Goal: Transaction & Acquisition: Purchase product/service

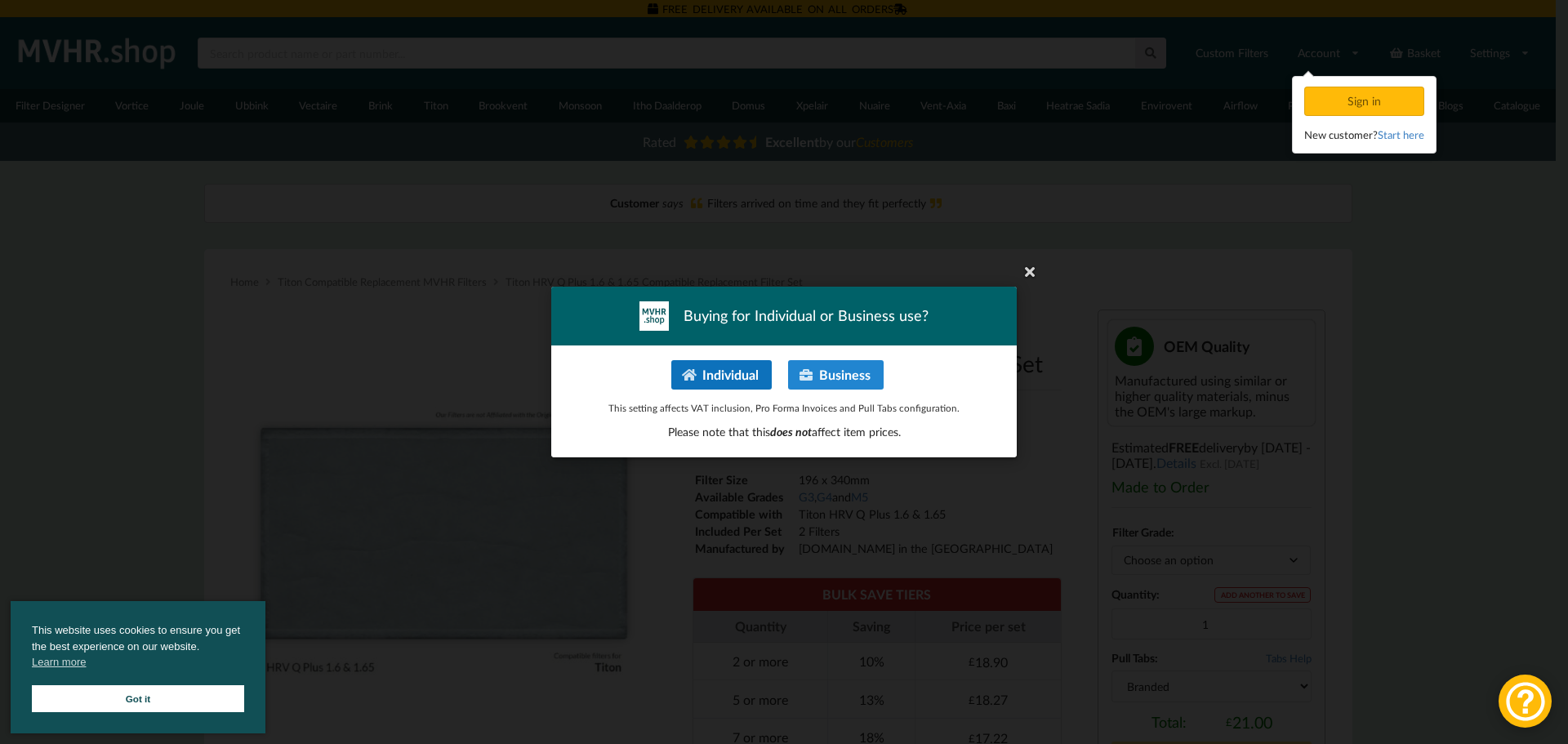
click at [737, 368] on button "Individual" at bounding box center [722, 375] width 100 height 29
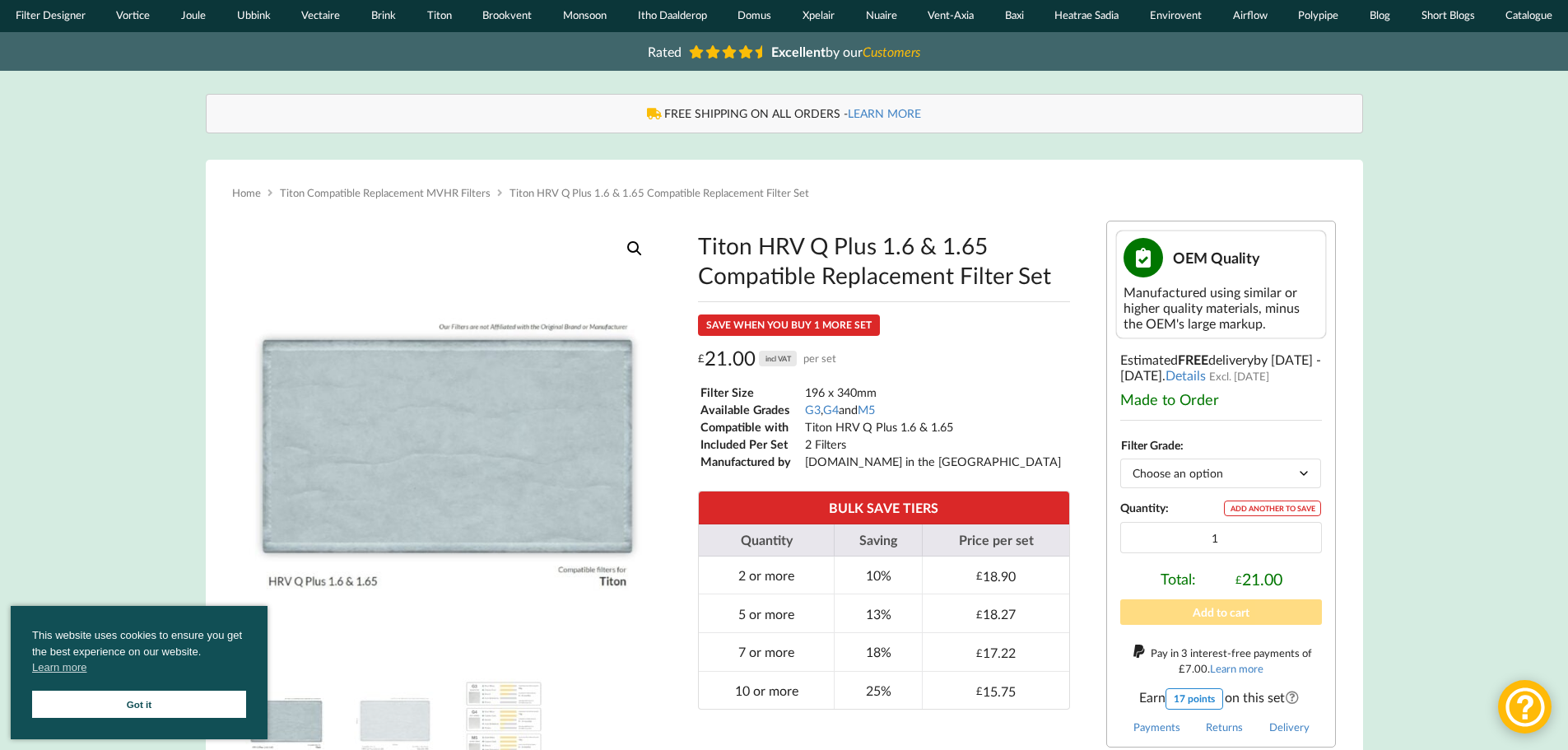
scroll to position [165, 0]
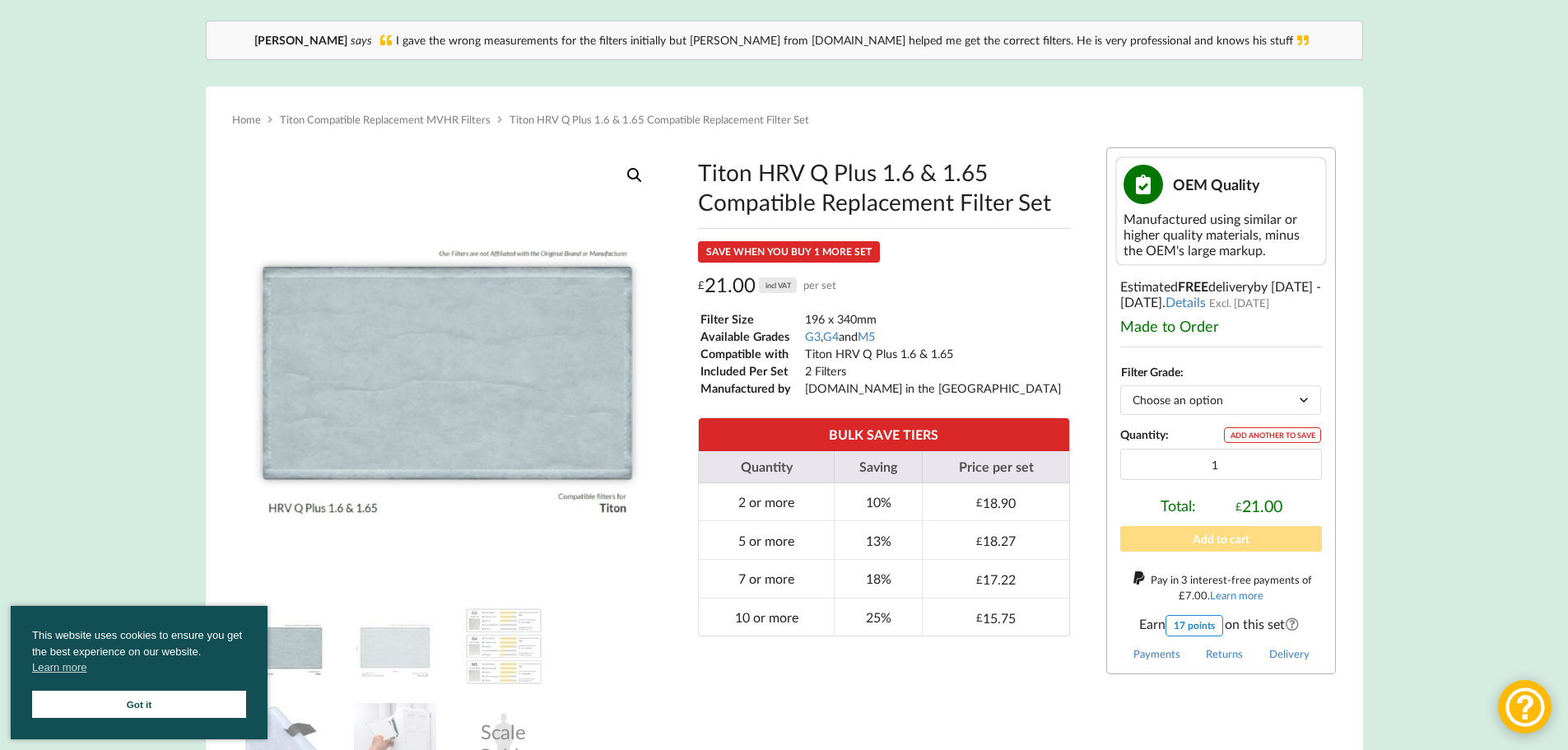
click at [1154, 387] on select "Choose an option G3 G4 M5" at bounding box center [1220, 399] width 200 height 29
click at [1073, 387] on div "Titon HRV Q Plus 1.6 & 1.65 Compatible Replacement Filter Set SAVE WHEN YOU BUY…" at bounding box center [884, 398] width 398 height 502
click at [212, 701] on link "Got it" at bounding box center [139, 705] width 214 height 28
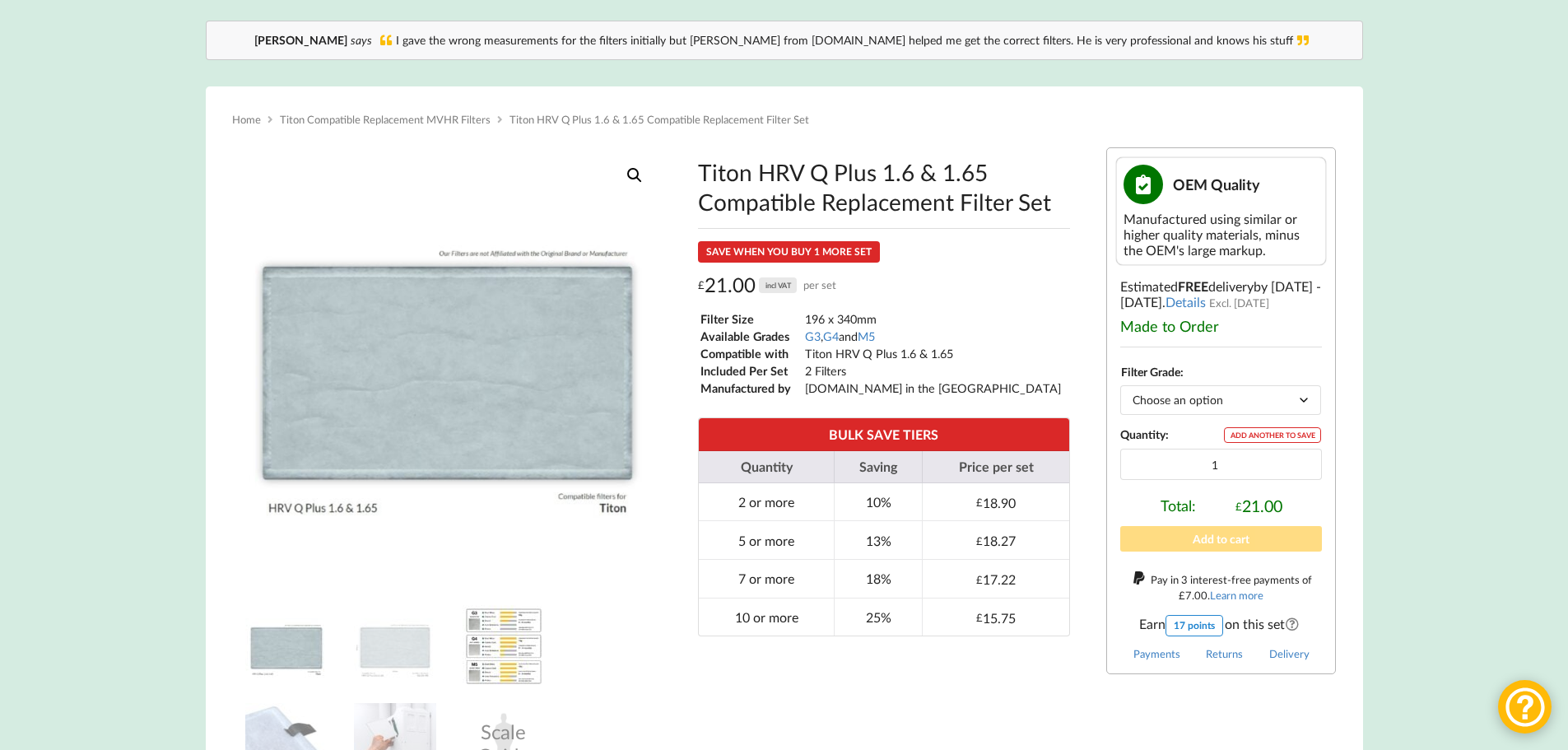
click at [533, 638] on img at bounding box center [503, 646] width 82 height 82
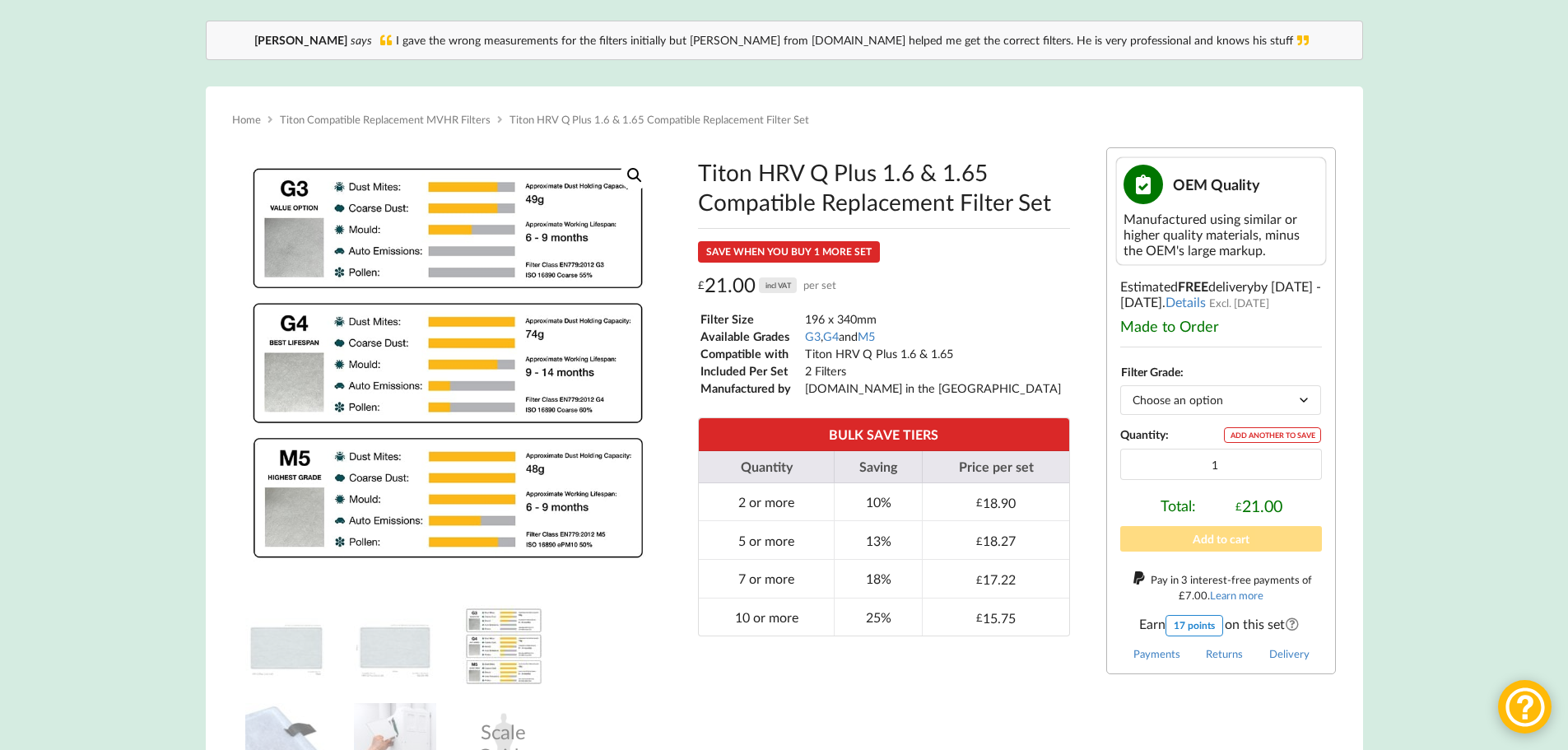
click at [1147, 397] on select "Choose an option G3 G4 M5" at bounding box center [1220, 399] width 200 height 29
click at [1120, 387] on select "Choose an option G3 G4 M5" at bounding box center [1220, 399] width 200 height 29
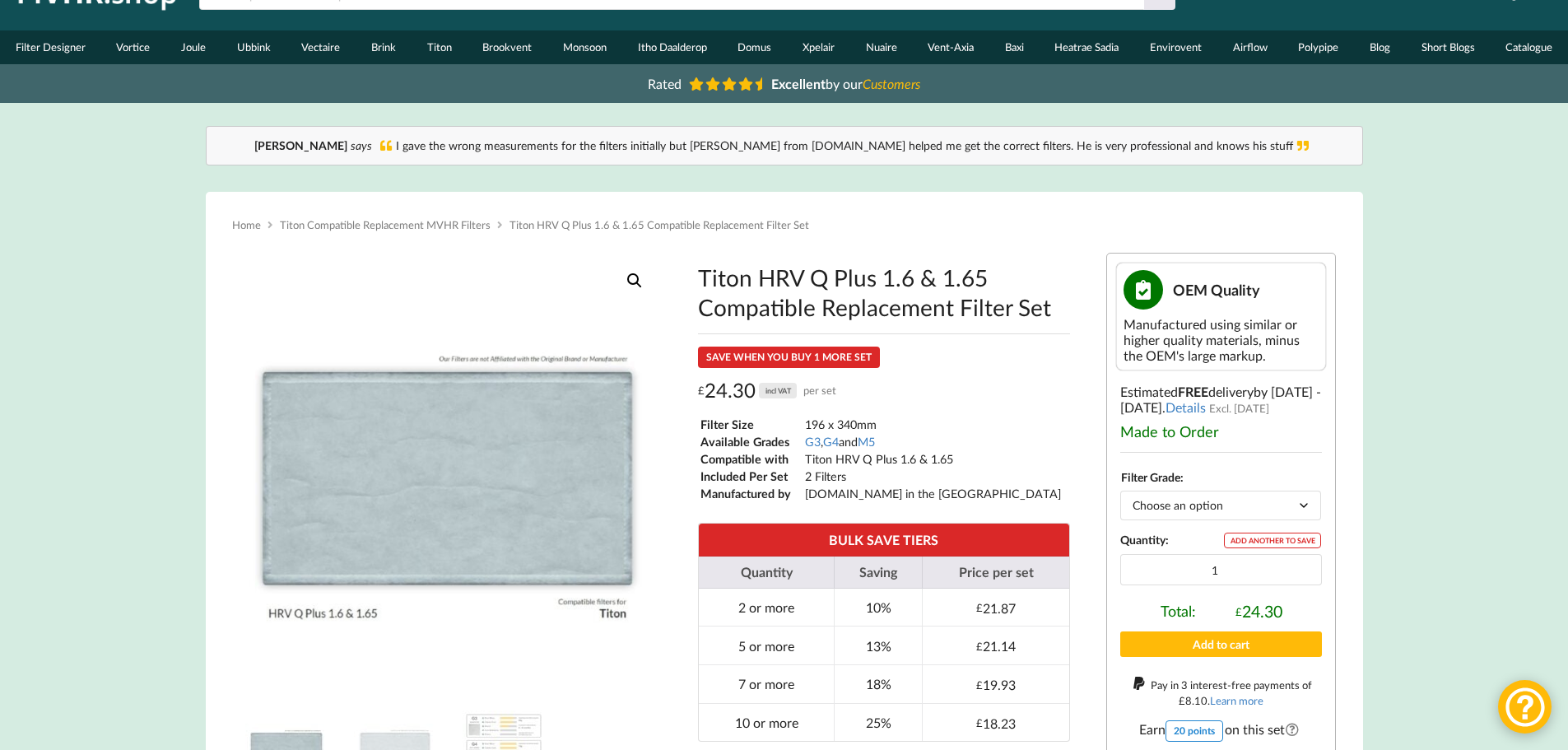
scroll to position [0, 0]
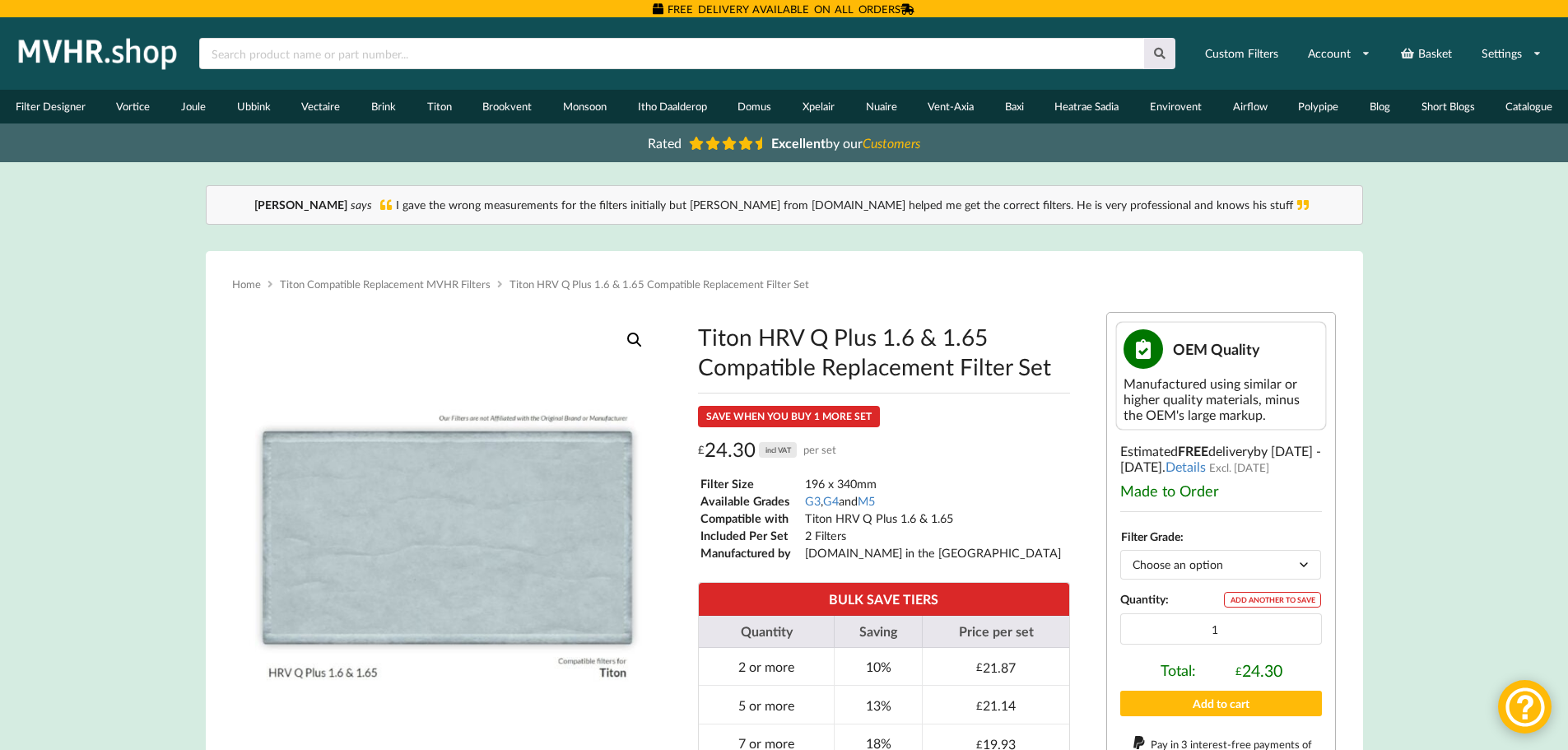
click at [1189, 553] on select "Choose an option G3 G4 M5" at bounding box center [1220, 564] width 200 height 29
click at [1120, 552] on select "Choose an option G3 G4 M5" at bounding box center [1220, 564] width 200 height 29
click at [1166, 568] on select "Choose an option G3 G4 M5" at bounding box center [1220, 564] width 200 height 29
select select "M5"
click at [1120, 552] on select "Choose an option G3 G4 M5" at bounding box center [1220, 564] width 200 height 29
